Goal: Submit feedback/report problem: Submit feedback/report problem

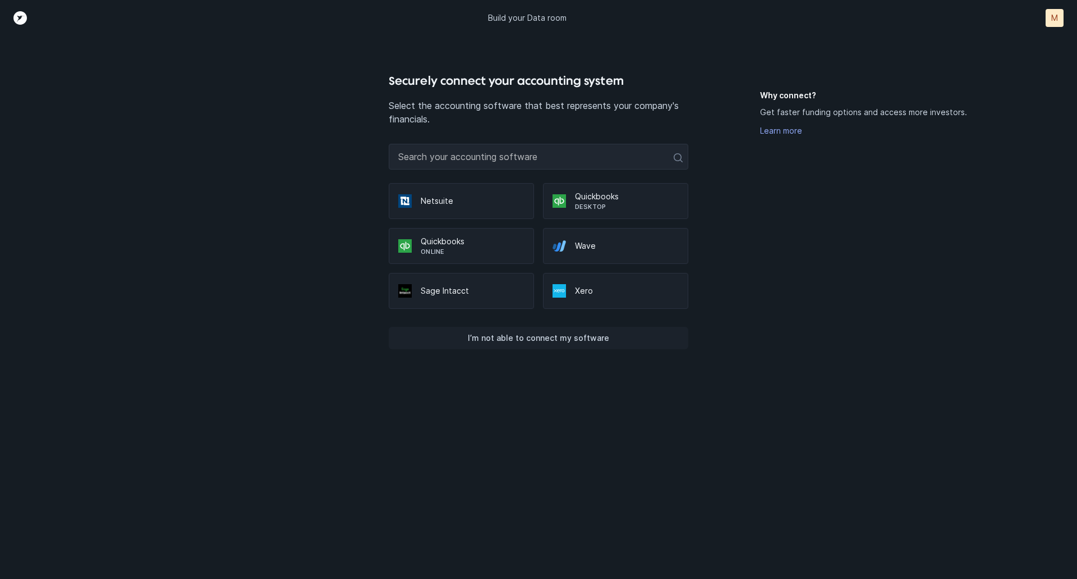
click at [583, 340] on p "I’m not able to connect my software" at bounding box center [538, 337] width 141 height 13
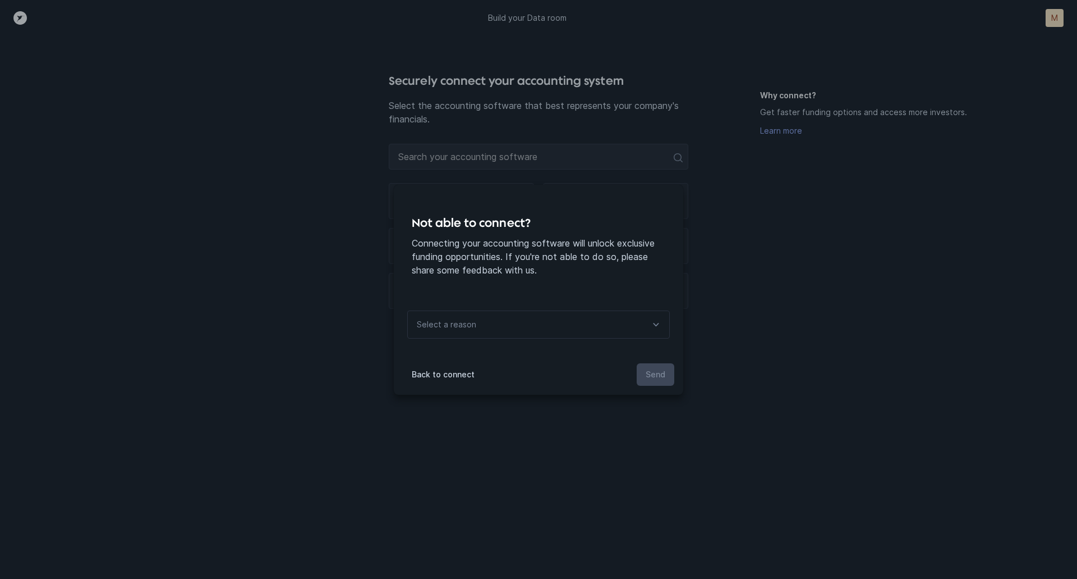
click at [614, 327] on div "Select a reason" at bounding box center [538, 324] width 263 height 28
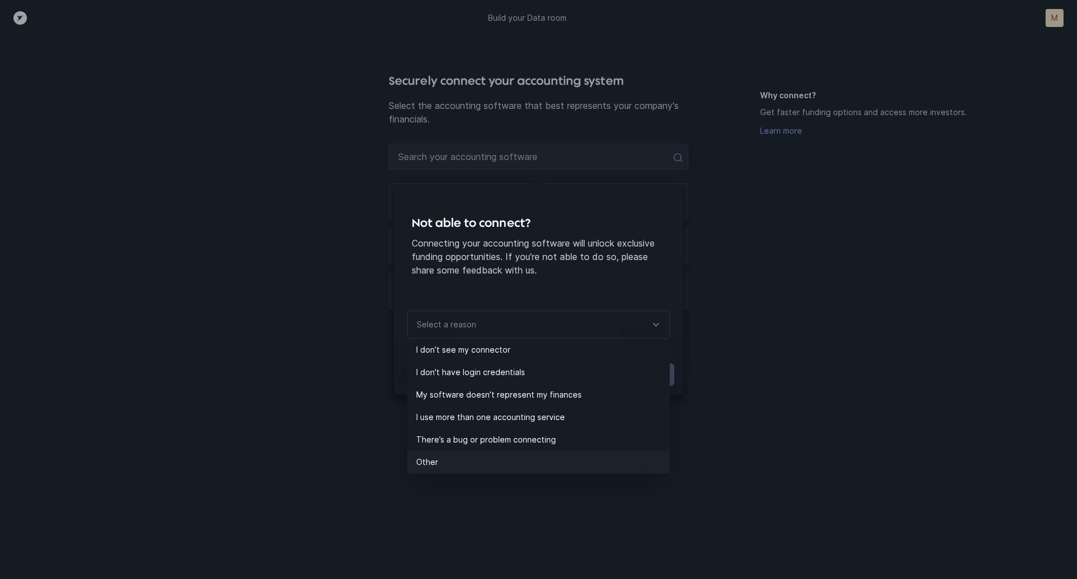
click at [449, 460] on p "Other" at bounding box center [543, 461] width 254 height 13
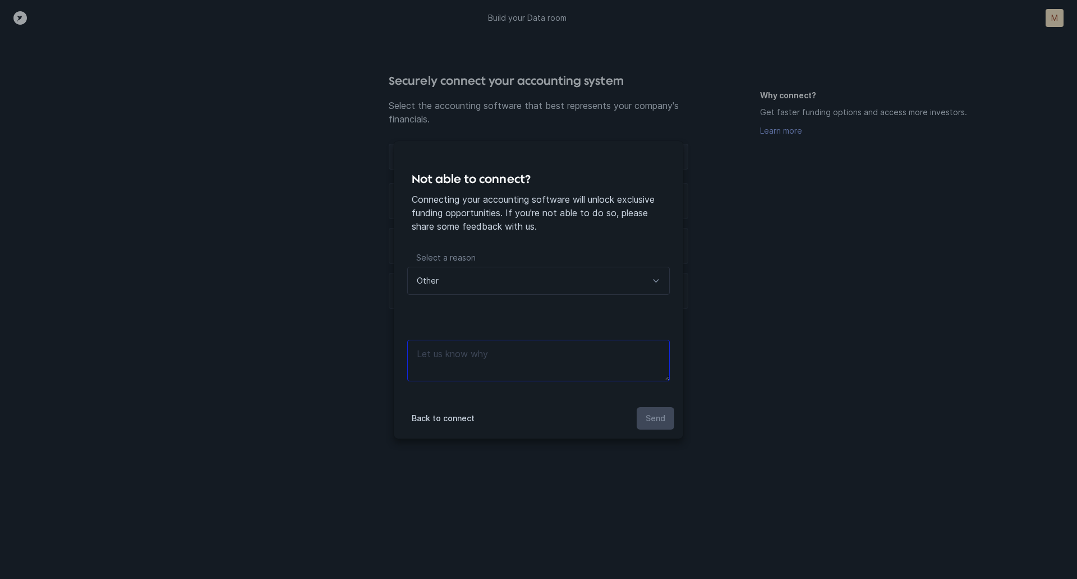
click at [452, 355] on textarea at bounding box center [538, 361] width 263 height 42
type textarea "I"
type textarea "n"
type textarea "new accounting firm. I dont know the software they use."
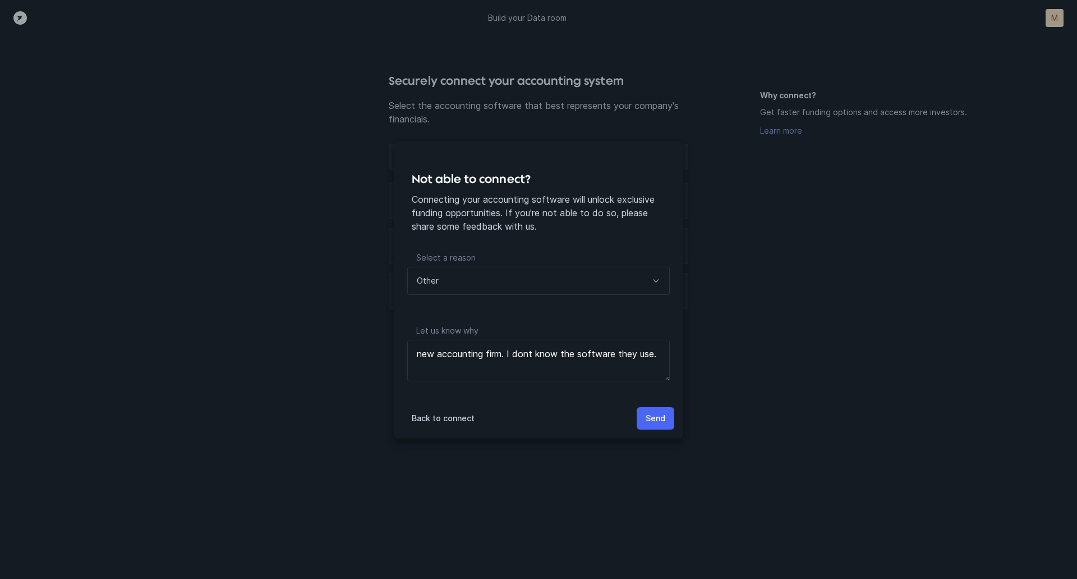
click at [663, 423] on p "Send" at bounding box center [656, 417] width 20 height 13
